Goal: Task Accomplishment & Management: Manage account settings

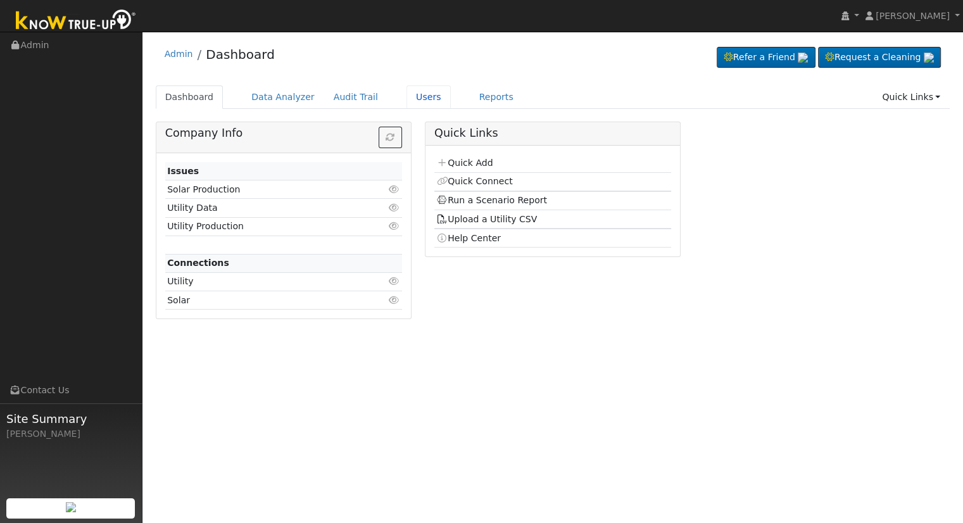
click at [406, 99] on link "Users" at bounding box center [428, 96] width 44 height 23
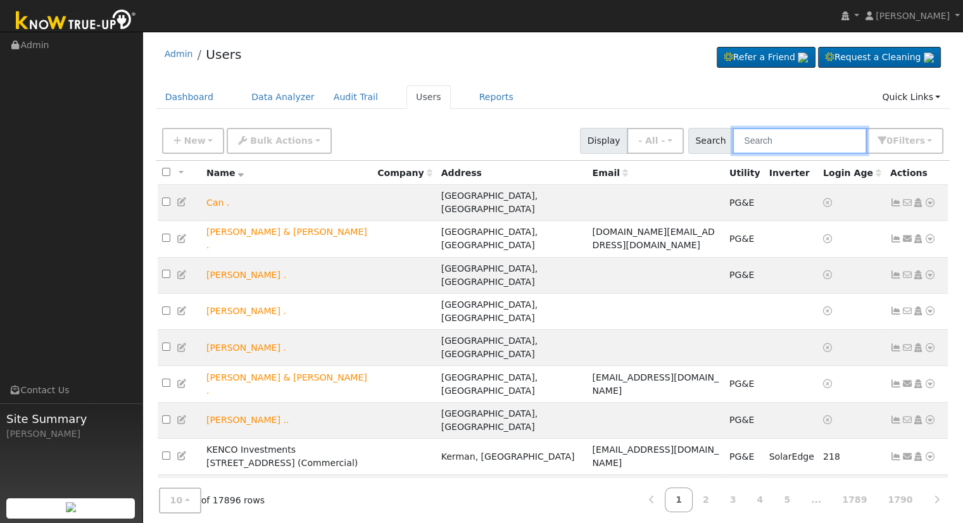
click at [767, 138] on input "text" at bounding box center [800, 141] width 134 height 26
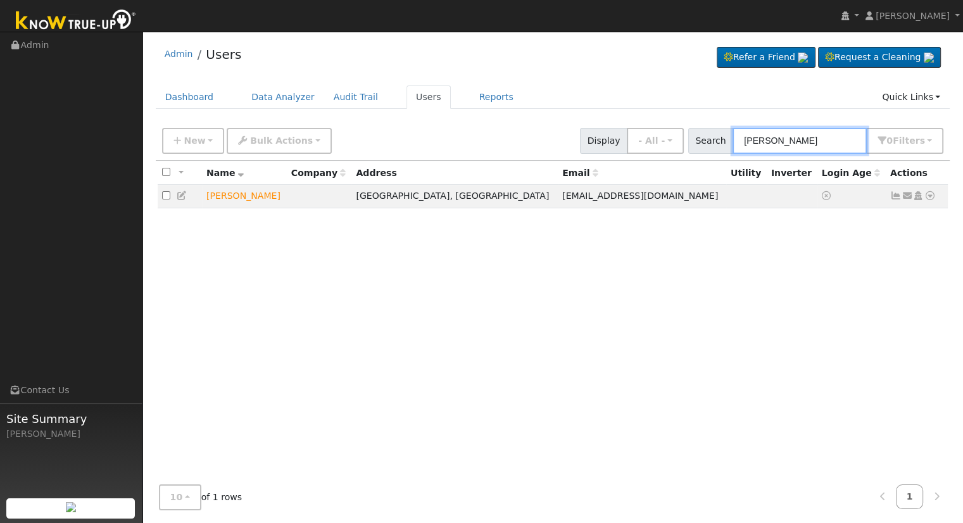
type input "[PERSON_NAME]"
click at [926, 194] on icon at bounding box center [929, 195] width 11 height 9
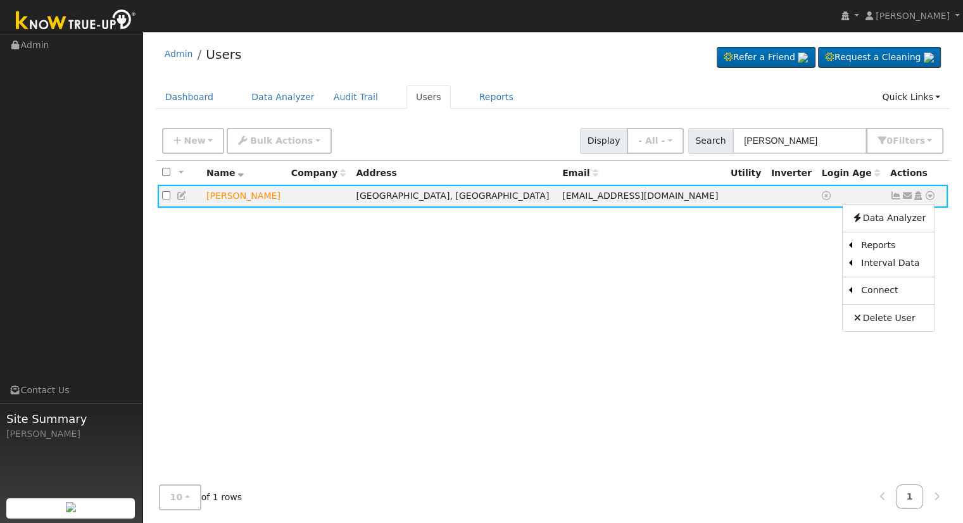
click at [917, 198] on icon at bounding box center [917, 195] width 11 height 9
